Goal: Task Accomplishment & Management: Use online tool/utility

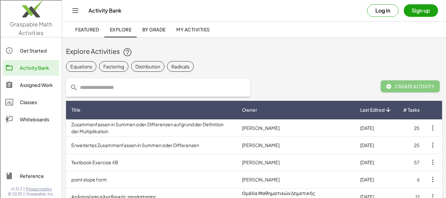
click at [179, 29] on span "My Activities" at bounding box center [193, 29] width 34 height 6
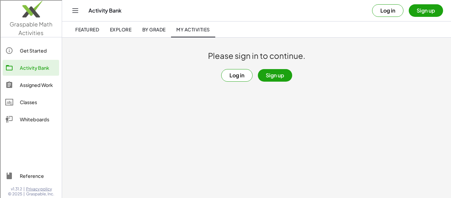
click at [231, 78] on button "Log in" at bounding box center [236, 75] width 31 height 13
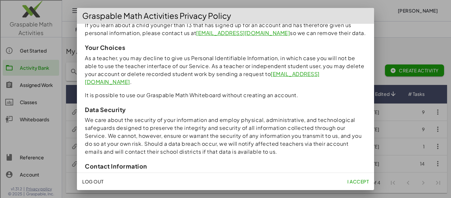
scroll to position [627, 0]
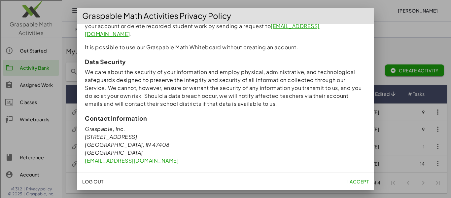
click at [355, 180] on span "I accept" at bounding box center [357, 181] width 21 height 6
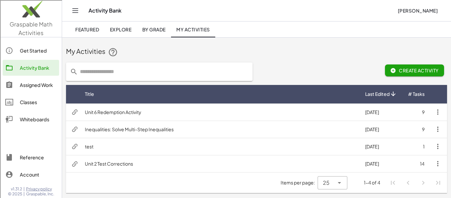
click at [108, 74] on input "text" at bounding box center [163, 71] width 171 height 18
type input "**********"
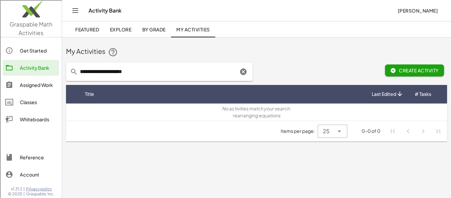
click at [127, 30] on span "Explore" at bounding box center [121, 29] width 22 height 6
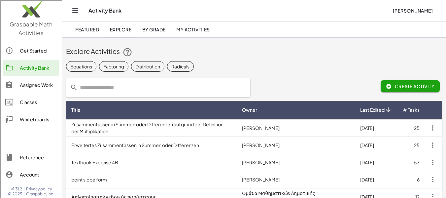
click at [107, 86] on input "text" at bounding box center [162, 87] width 168 height 18
type input "**********"
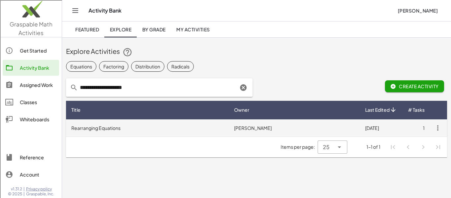
click at [271, 130] on td "Michael Watson" at bounding box center [294, 127] width 131 height 17
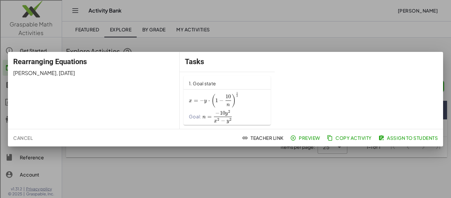
click at [302, 137] on span "Preview" at bounding box center [306, 138] width 29 height 6
click at [342, 138] on span "Copy Activity" at bounding box center [350, 138] width 44 height 6
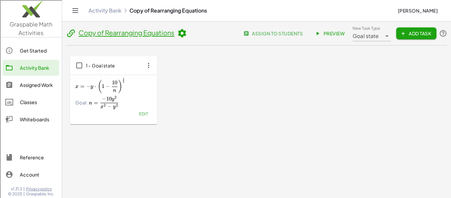
click at [149, 65] on icon "button" at bounding box center [149, 65] width 12 height 12
click at [148, 64] on icon "button" at bounding box center [149, 65] width 12 height 12
click at [124, 32] on link "Copy of Rearranging Equations" at bounding box center [127, 32] width 96 height 8
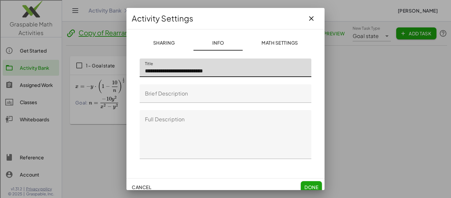
drag, startPoint x: 165, startPoint y: 70, endPoint x: 143, endPoint y: 71, distance: 22.2
click at [143, 71] on input "**********" at bounding box center [226, 67] width 172 height 18
type input "**********"
click at [305, 186] on span "Done" at bounding box center [311, 187] width 14 height 6
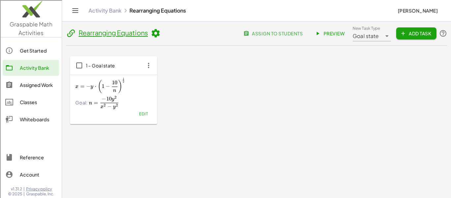
click at [411, 33] on span "Add Task" at bounding box center [417, 33] width 30 height 6
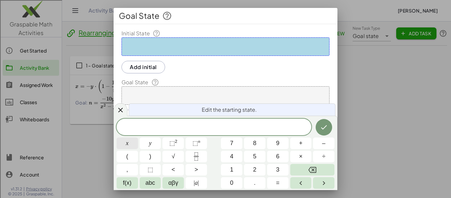
click at [132, 143] on button "x" at bounding box center [127, 143] width 21 height 12
click at [299, 144] on button "+" at bounding box center [300, 143] width 21 height 12
click at [147, 142] on button "y" at bounding box center [150, 143] width 21 height 12
click at [277, 183] on span "=" at bounding box center [278, 182] width 4 height 9
click at [234, 171] on button "1" at bounding box center [231, 170] width 21 height 12
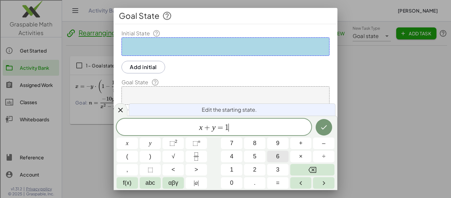
click at [272, 156] on button "6" at bounding box center [277, 157] width 21 height 12
click at [325, 127] on icon "Done" at bounding box center [324, 127] width 6 height 4
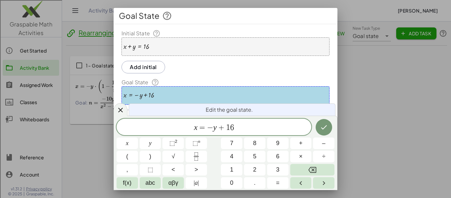
drag, startPoint x: 239, startPoint y: 15, endPoint x: 271, endPoint y: 7, distance: 33.0
click at [271, 7] on div "**********" at bounding box center [225, 99] width 451 height 198
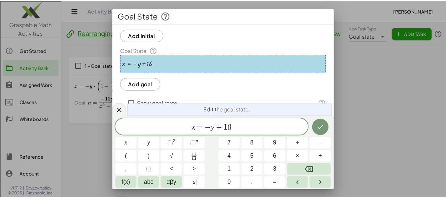
scroll to position [74, 0]
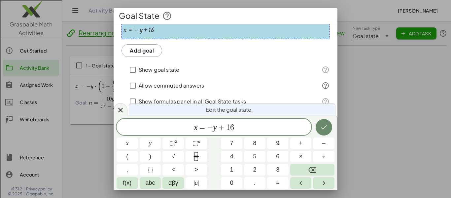
click at [325, 128] on icon "Done" at bounding box center [324, 127] width 8 height 8
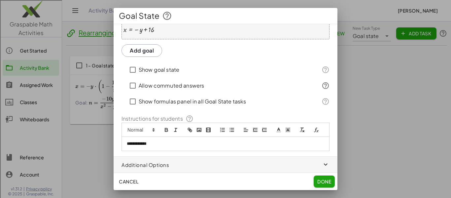
click at [153, 147] on p "**********" at bounding box center [223, 144] width 193 height 6
click at [322, 181] on span "Done" at bounding box center [324, 181] width 14 height 6
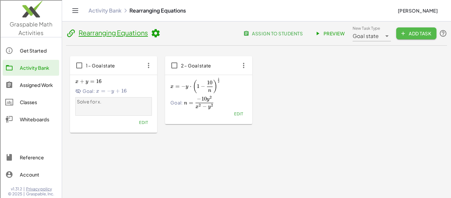
click at [401, 32] on icon "button" at bounding box center [403, 33] width 6 height 6
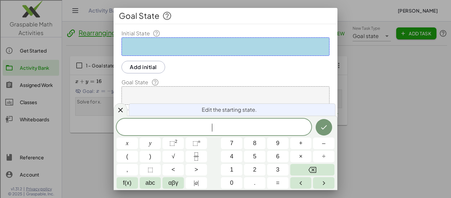
click at [151, 50] on div at bounding box center [226, 46] width 208 height 18
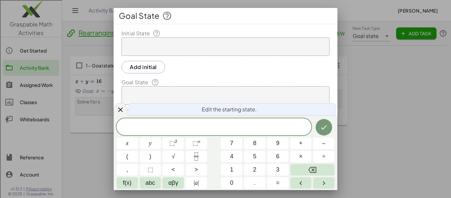
click at [147, 48] on div at bounding box center [226, 46] width 208 height 18
click at [321, 129] on icon "Done" at bounding box center [324, 127] width 8 height 8
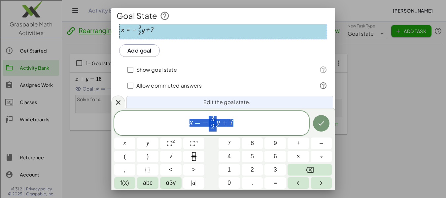
scroll to position [3, 0]
click at [326, 122] on button "Done" at bounding box center [321, 123] width 17 height 17
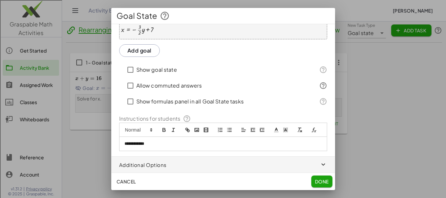
click at [331, 182] on button "Done" at bounding box center [321, 181] width 21 height 12
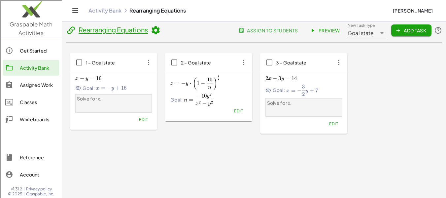
scroll to position [0, 0]
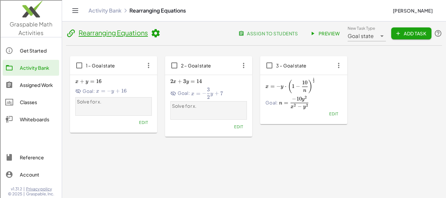
click at [275, 160] on div "Rearranging Equations assign to students Preview New Task Type Goal state *****…" at bounding box center [254, 110] width 384 height 179
click at [96, 34] on link "Rearranging Equations" at bounding box center [113, 32] width 69 height 8
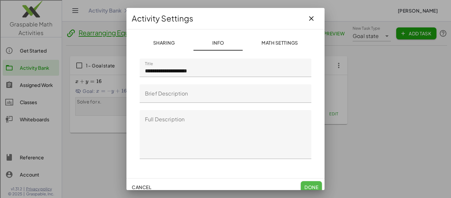
click at [305, 184] on span "Done" at bounding box center [311, 187] width 14 height 6
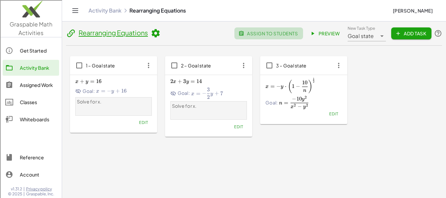
click at [259, 32] on span "assign to students" at bounding box center [269, 33] width 58 height 6
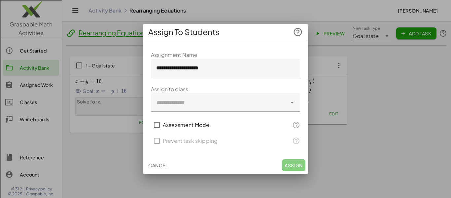
click at [381, 90] on div at bounding box center [225, 99] width 451 height 198
click at [157, 163] on span "Cancel" at bounding box center [157, 165] width 19 height 6
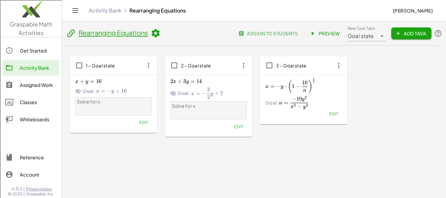
click at [127, 164] on div "Rearranging Equations assign to students Preview New Task Type Goal state *****…" at bounding box center [254, 110] width 384 height 179
click at [157, 35] on icon at bounding box center [156, 33] width 10 height 10
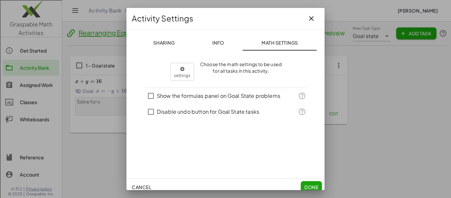
click at [158, 38] on button "Sharing" at bounding box center [163, 43] width 59 height 16
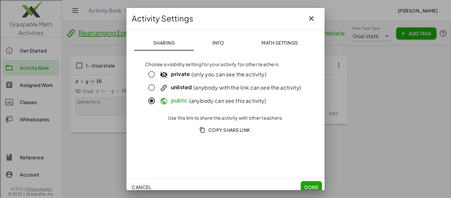
click at [310, 186] on span "Done" at bounding box center [311, 187] width 14 height 6
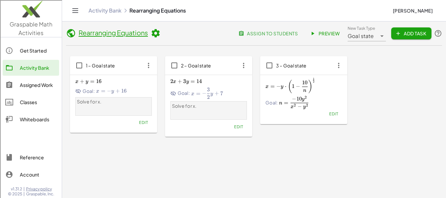
click at [165, 32] on header "Rearranging Equations assign to students Preview New Task Type Goal state *****…" at bounding box center [254, 35] width 376 height 20
click at [156, 33] on icon at bounding box center [156, 33] width 10 height 10
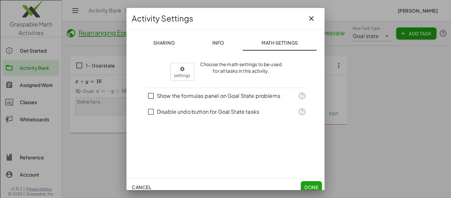
click at [168, 42] on span "Sharing" at bounding box center [164, 43] width 22 height 6
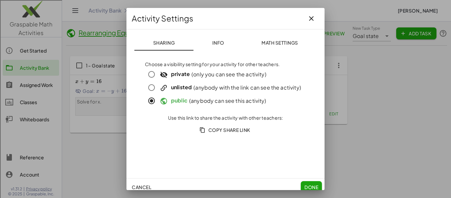
click at [221, 129] on span "Copy Share Link" at bounding box center [226, 130] width 50 height 6
drag, startPoint x: 304, startPoint y: 19, endPoint x: 331, endPoint y: 76, distance: 62.8
click at [307, 19] on icon "button" at bounding box center [311, 19] width 8 height 8
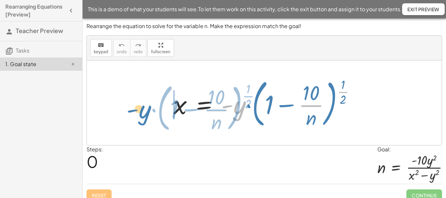
drag, startPoint x: 239, startPoint y: 111, endPoint x: 145, endPoint y: 115, distance: 94.9
click at [145, 115] on div "· - y · ( + 1 − · 10 · n ) ( · 1 · 2 ) x = · - y · ( + 1 − · 10 · n ) ( · 1 · 2…" at bounding box center [264, 102] width 355 height 85
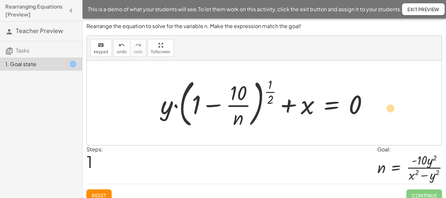
drag, startPoint x: 198, startPoint y: 106, endPoint x: 392, endPoint y: 110, distance: 193.5
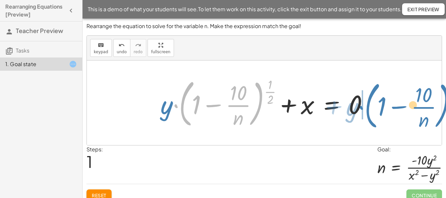
drag, startPoint x: 261, startPoint y: 97, endPoint x: 447, endPoint y: 99, distance: 186.2
click at [446, 99] on html "Rearranging Equations [Preview] Teacher Preview Tasks 1. Goal state This is a d…" at bounding box center [223, 154] width 446 height 308
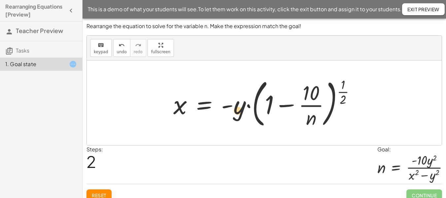
drag, startPoint x: 237, startPoint y: 106, endPoint x: 241, endPoint y: 112, distance: 7.3
click at [241, 112] on div at bounding box center [267, 102] width 194 height 55
click at [406, 11] on button "Exit Preview" at bounding box center [423, 9] width 43 height 12
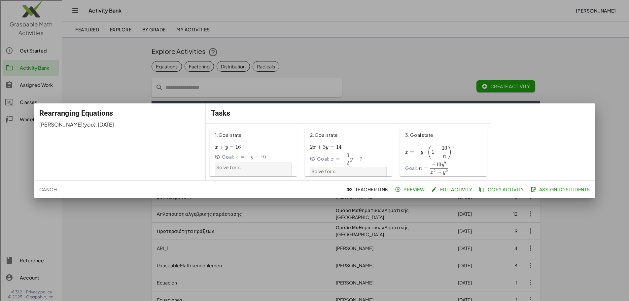
click at [549, 190] on span "Assign to Students" at bounding box center [561, 189] width 58 height 6
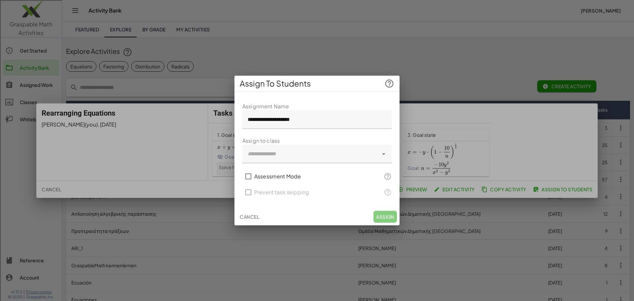
click at [282, 156] on div at bounding box center [310, 154] width 136 height 18
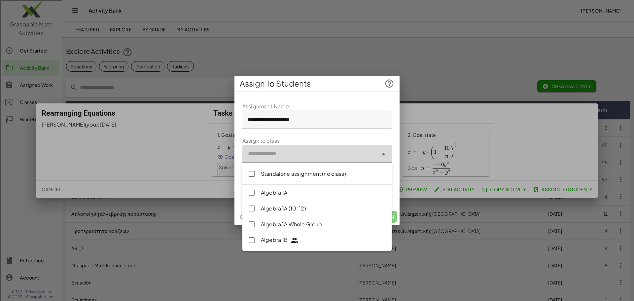
click at [274, 242] on div "Algebra 1B" at bounding box center [323, 240] width 125 height 9
type input "**********"
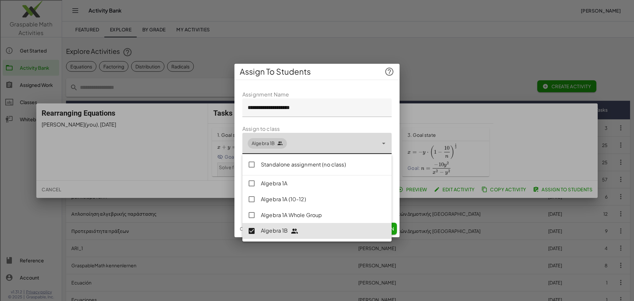
click at [318, 146] on div "**********" at bounding box center [310, 143] width 136 height 21
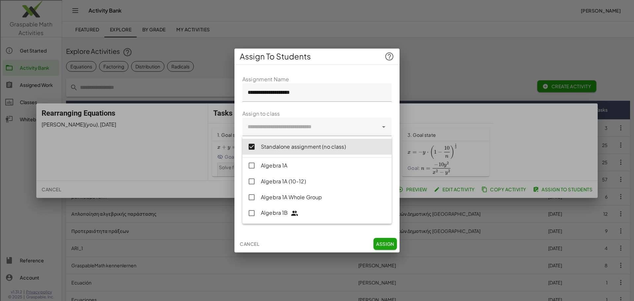
click at [386, 246] on span "Assign" at bounding box center [385, 244] width 18 height 6
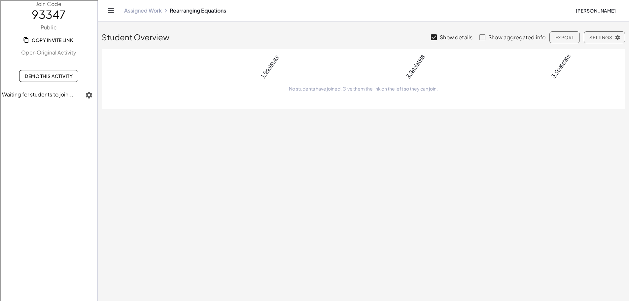
drag, startPoint x: 60, startPoint y: 40, endPoint x: 114, endPoint y: 50, distance: 55.3
click at [60, 40] on span "Copy Invite Link" at bounding box center [48, 40] width 49 height 6
